Goal: Complete application form

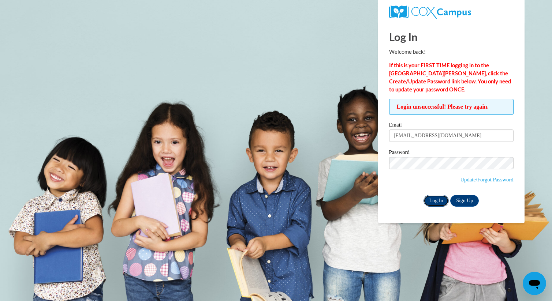
click at [436, 199] on input "Log In" at bounding box center [437, 201] width 26 height 12
click at [425, 136] on input "diacee1@gmail.com" at bounding box center [451, 136] width 125 height 12
type input "[PERSON_NAME][EMAIL_ADDRESS][PERSON_NAME][DOMAIN_NAME]"
click at [435, 202] on input "Log In" at bounding box center [437, 201] width 26 height 12
click at [442, 201] on input "Log In" at bounding box center [437, 201] width 26 height 12
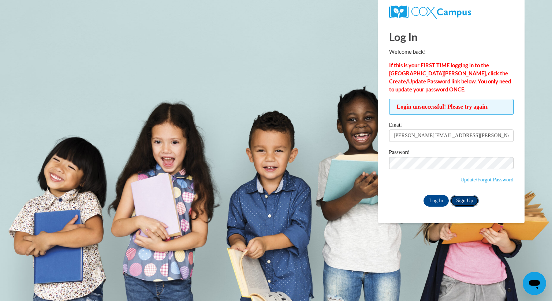
click at [462, 203] on link "Sign Up" at bounding box center [465, 201] width 29 height 12
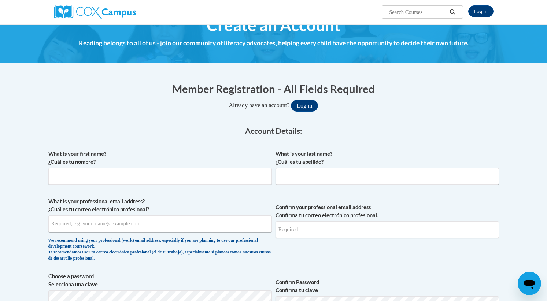
scroll to position [20, 0]
click at [92, 175] on input "What is your first name? ¿Cuál es tu nombre?" at bounding box center [159, 176] width 223 height 17
type input "Carl"
type input "Dickerson"
type input "carl.d.dickerson@gmail.com"
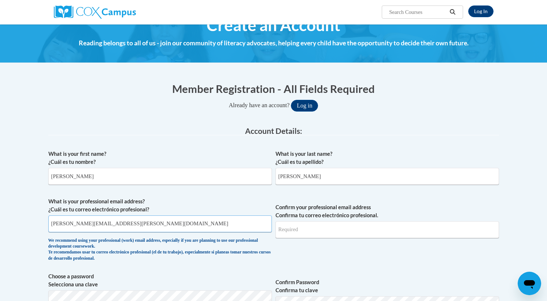
type input "carl.d.dickerson@gmail.com"
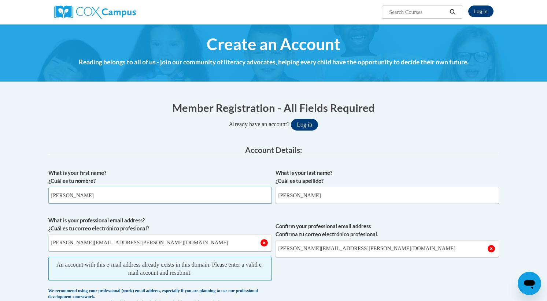
scroll to position [0, 0]
